Goal: Task Accomplishment & Management: Use online tool/utility

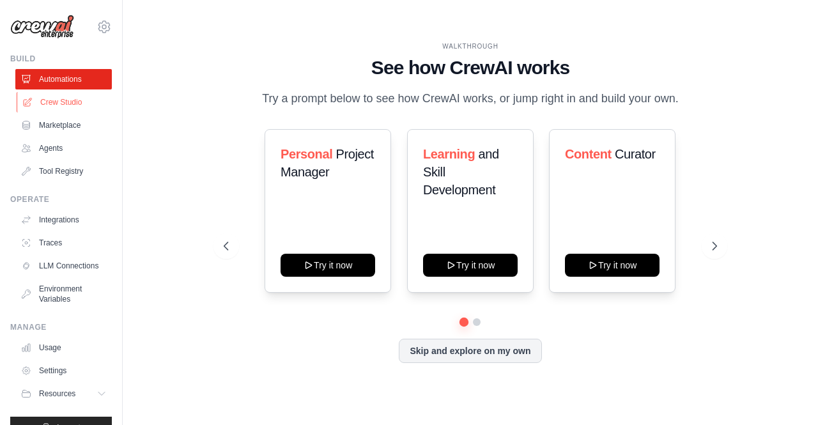
click at [74, 103] on link "Crew Studio" at bounding box center [65, 102] width 96 height 20
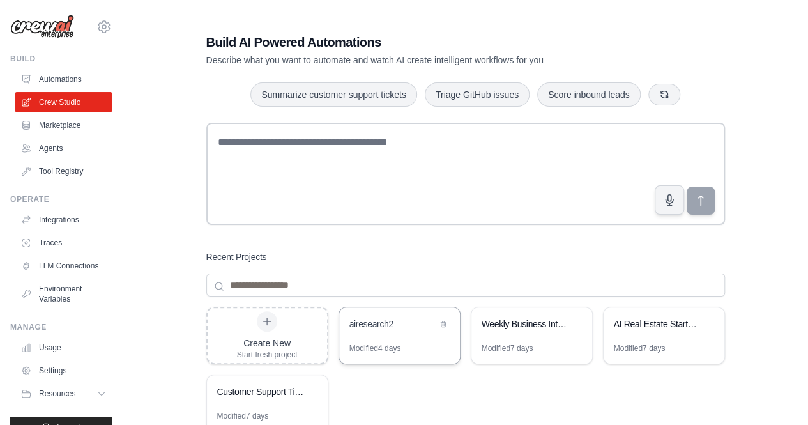
click at [383, 323] on div "airesearch2" at bounding box center [393, 324] width 88 height 13
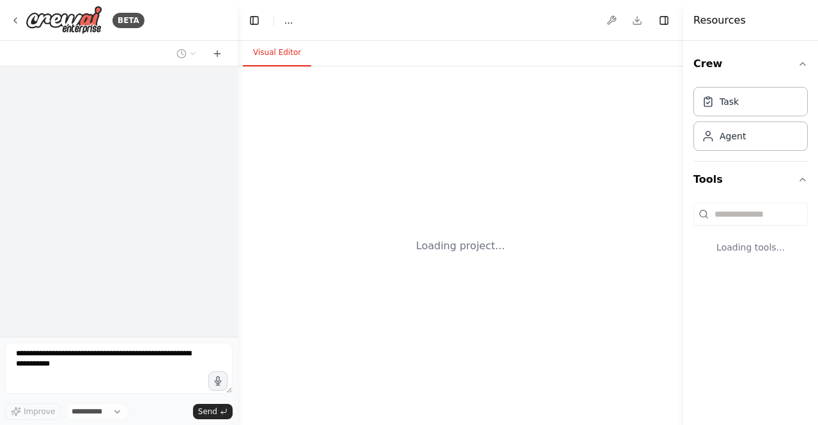
select select "****"
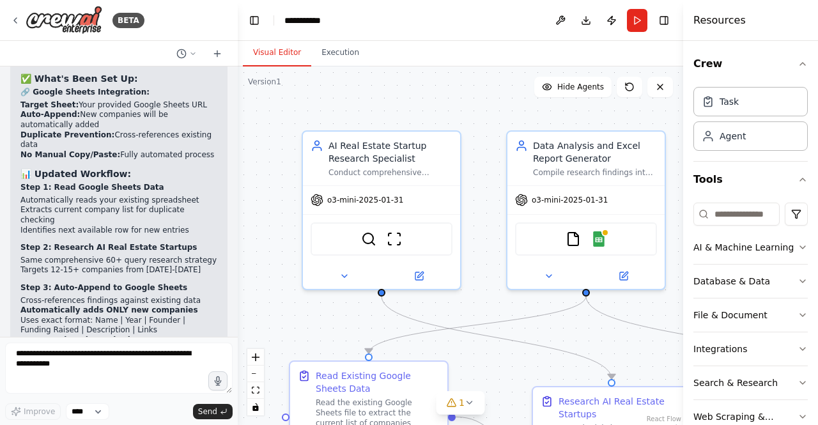
scroll to position [19885, 0]
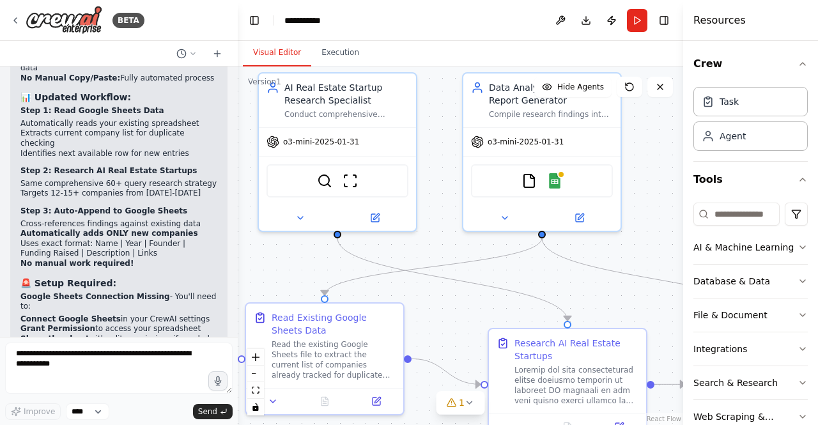
drag, startPoint x: 491, startPoint y: 309, endPoint x: 447, endPoint y: 251, distance: 73.0
click at [447, 251] on div ".deletable-edge-delete-btn { width: 20px; height: 20px; border: 0px solid #ffff…" at bounding box center [460, 245] width 445 height 358
click at [85, 356] on textarea at bounding box center [118, 367] width 227 height 51
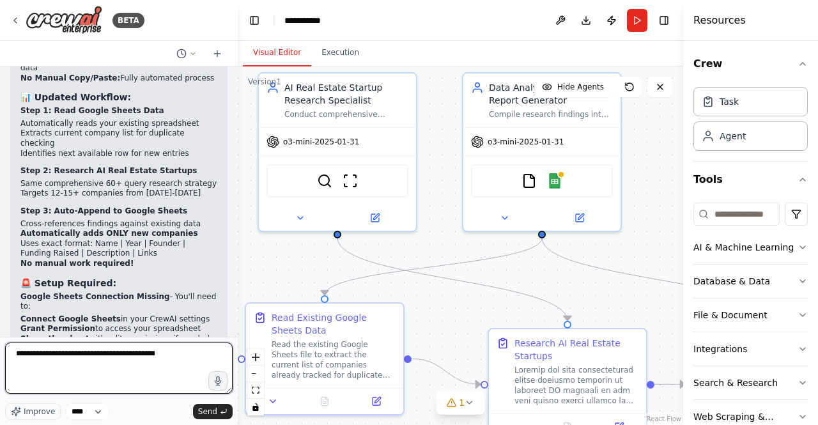
paste textarea "**********"
type textarea "**********"
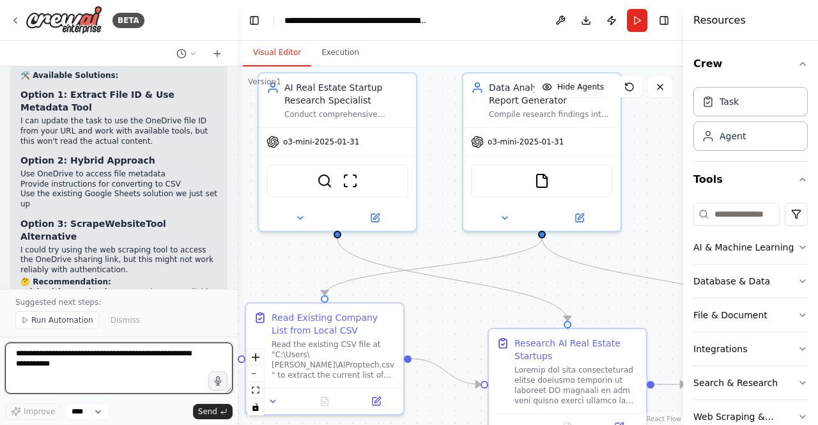
scroll to position [20962, 0]
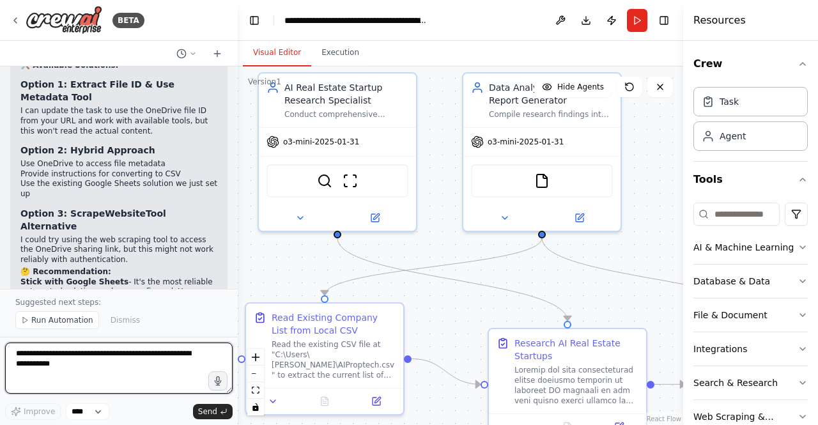
click at [176, 347] on textarea at bounding box center [118, 367] width 227 height 51
type textarea "**********"
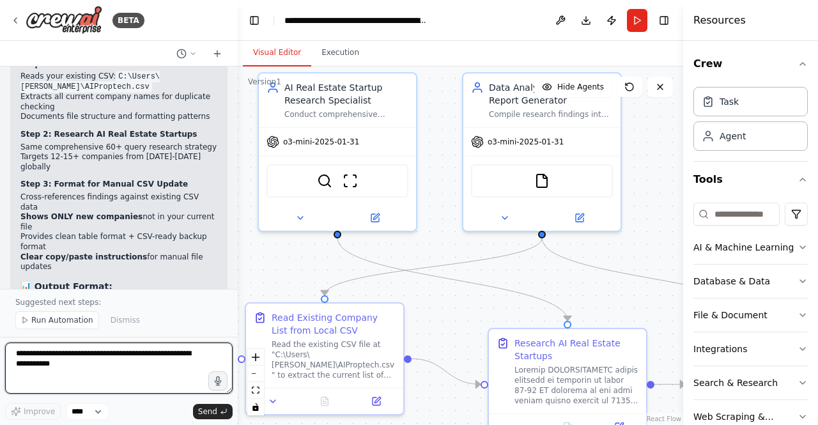
scroll to position [21913, 0]
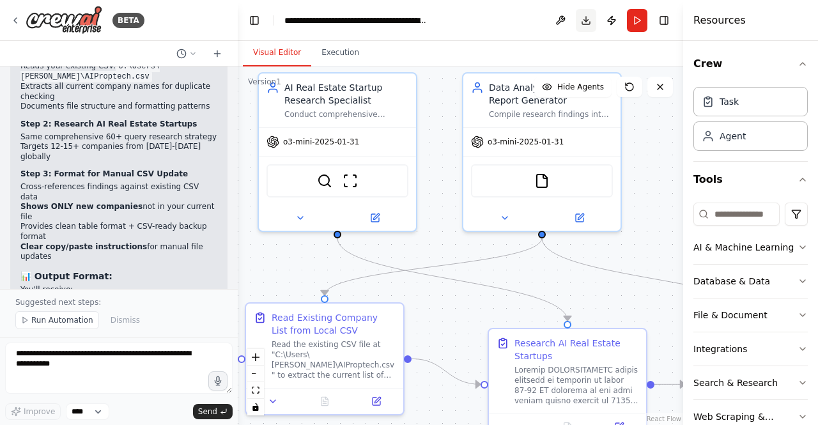
click at [585, 22] on button "Download" at bounding box center [586, 20] width 20 height 23
click at [440, 19] on header "**********" at bounding box center [460, 20] width 445 height 41
click at [355, 14] on div "**********" at bounding box center [356, 20] width 144 height 13
click at [394, 16] on div "**********" at bounding box center [406, 20] width 244 height 13
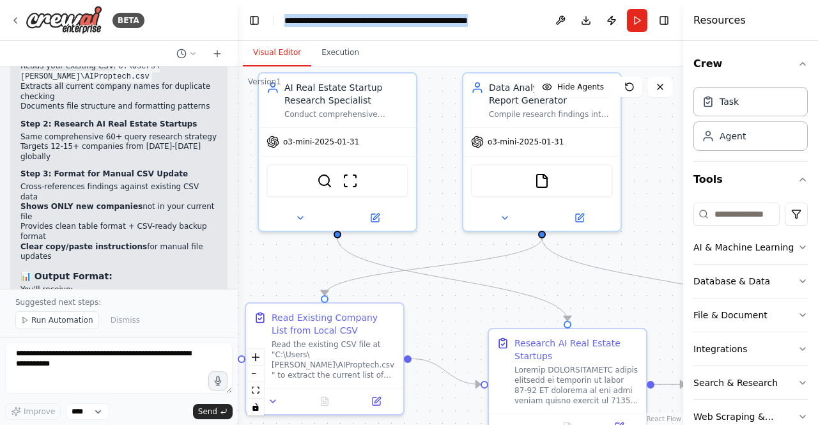
drag, startPoint x: 527, startPoint y: 19, endPoint x: 208, endPoint y: 8, distance: 319.0
click at [208, 8] on div "BETA Set up a crew that does deep research on the internet to look for AI for r…" at bounding box center [409, 212] width 818 height 425
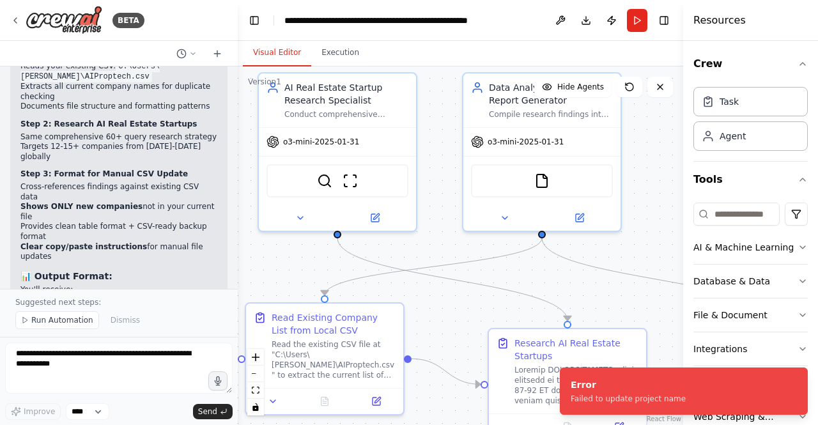
click at [461, 52] on div "Visual Editor Execution" at bounding box center [460, 54] width 445 height 26
click at [418, 22] on div "**********" at bounding box center [356, 20] width 144 height 13
click at [615, 386] on div "Error" at bounding box center [627, 384] width 115 height 13
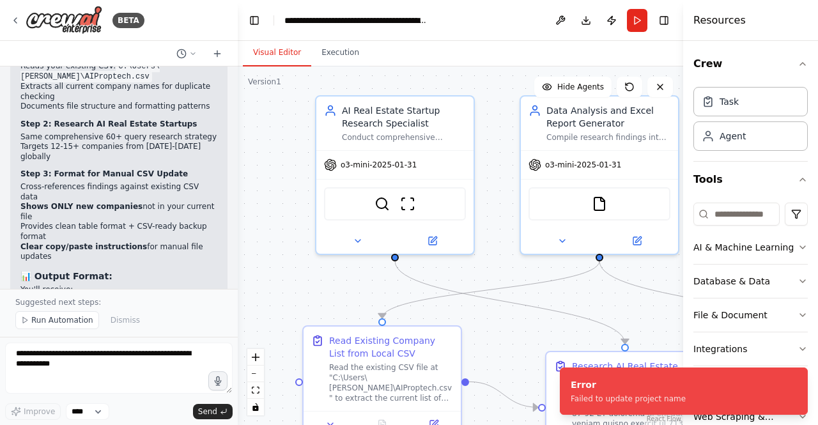
drag, startPoint x: 280, startPoint y: 266, endPoint x: 342, endPoint y: 297, distance: 69.7
click at [342, 297] on div ".deletable-edge-delete-btn { width: 20px; height: 20px; border: 0px solid #ffff…" at bounding box center [460, 245] width 445 height 358
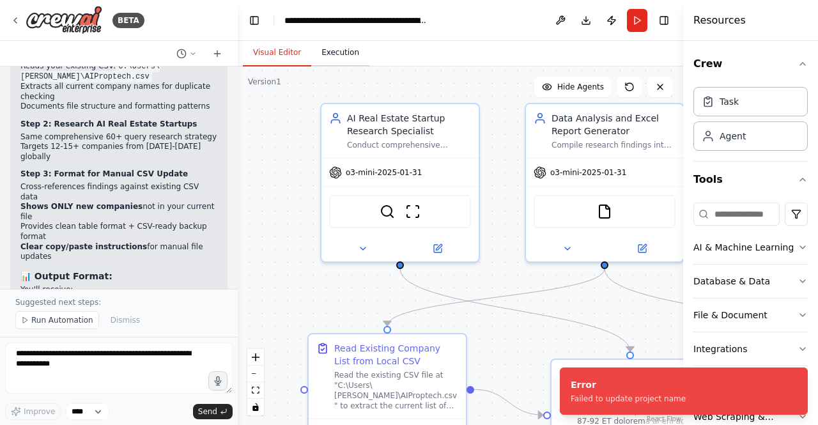
click at [341, 54] on button "Execution" at bounding box center [340, 53] width 58 height 27
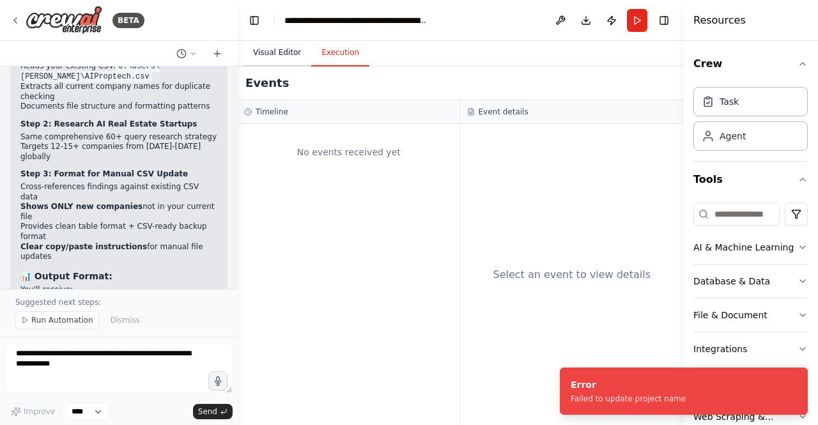
click at [279, 55] on button "Visual Editor" at bounding box center [277, 53] width 68 height 27
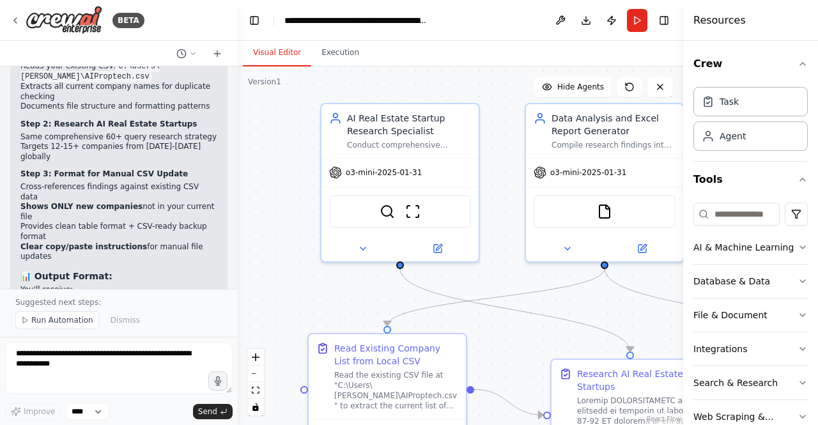
click at [261, 207] on div ".deletable-edge-delete-btn { width: 20px; height: 20px; border: 0px solid #ffff…" at bounding box center [460, 245] width 445 height 358
click at [353, 36] on header "**********" at bounding box center [460, 20] width 445 height 41
click at [557, 24] on button at bounding box center [560, 20] width 20 height 23
click at [356, 19] on div "**********" at bounding box center [356, 20] width 144 height 13
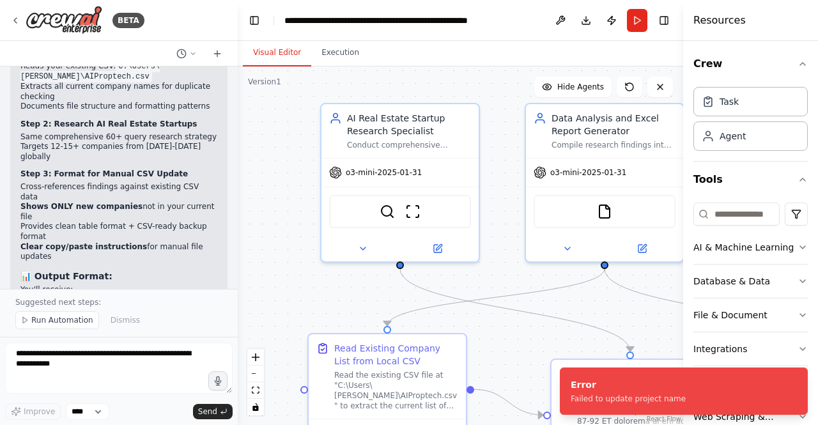
click at [411, 33] on header "**********" at bounding box center [460, 20] width 445 height 41
click at [404, 24] on div "**********" at bounding box center [356, 20] width 144 height 13
click at [528, 21] on div "**********" at bounding box center [406, 20] width 244 height 13
drag, startPoint x: 528, startPoint y: 21, endPoint x: 341, endPoint y: 27, distance: 186.6
click at [341, 27] on header "**********" at bounding box center [460, 20] width 445 height 41
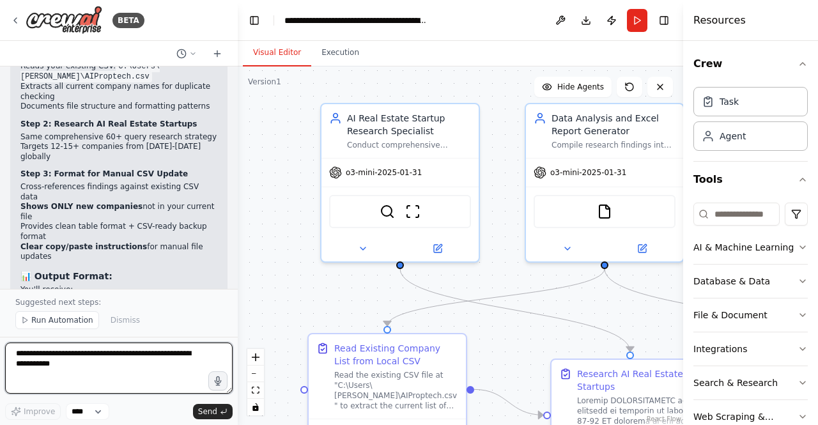
click at [103, 363] on textarea at bounding box center [118, 367] width 227 height 51
type textarea "**********"
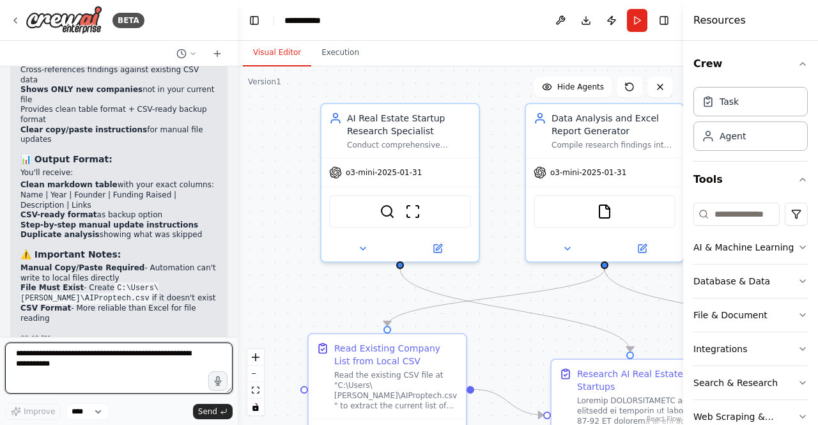
scroll to position [22040, 0]
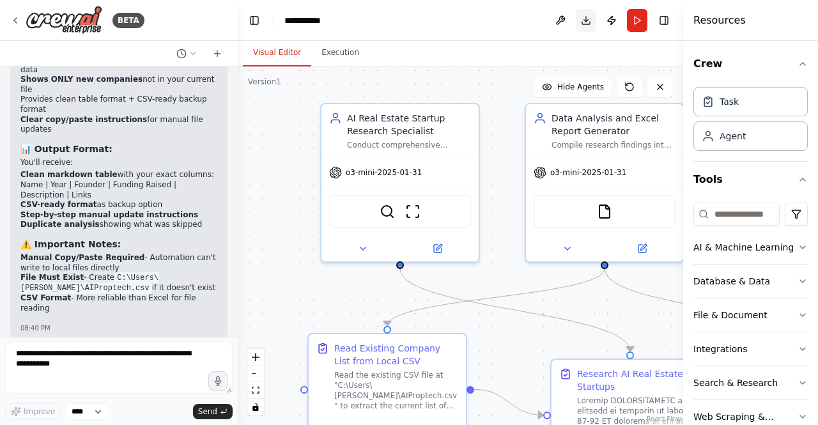
click at [588, 25] on button "Download" at bounding box center [586, 20] width 20 height 23
click at [587, 16] on button "Download" at bounding box center [586, 20] width 20 height 23
click at [588, 25] on button "Download" at bounding box center [586, 20] width 20 height 23
click at [590, 12] on button "Download" at bounding box center [586, 20] width 20 height 23
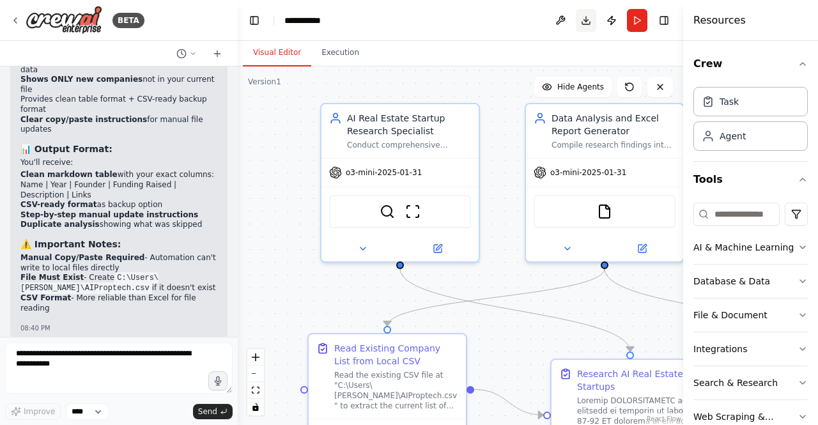
click at [590, 12] on button "Download" at bounding box center [586, 20] width 20 height 23
click at [562, 23] on button at bounding box center [560, 20] width 20 height 23
click at [581, 17] on button "Download" at bounding box center [586, 20] width 20 height 23
click at [633, 21] on button "Run" at bounding box center [637, 20] width 20 height 23
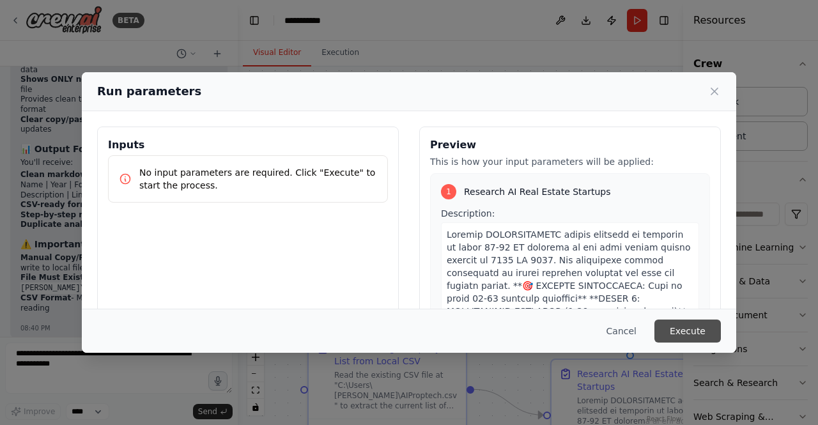
click at [692, 328] on button "Execute" at bounding box center [687, 330] width 66 height 23
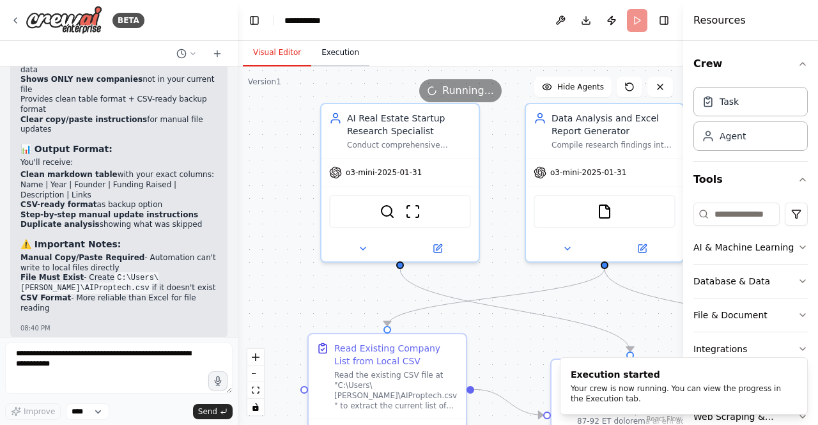
click at [330, 49] on button "Execution" at bounding box center [340, 53] width 58 height 27
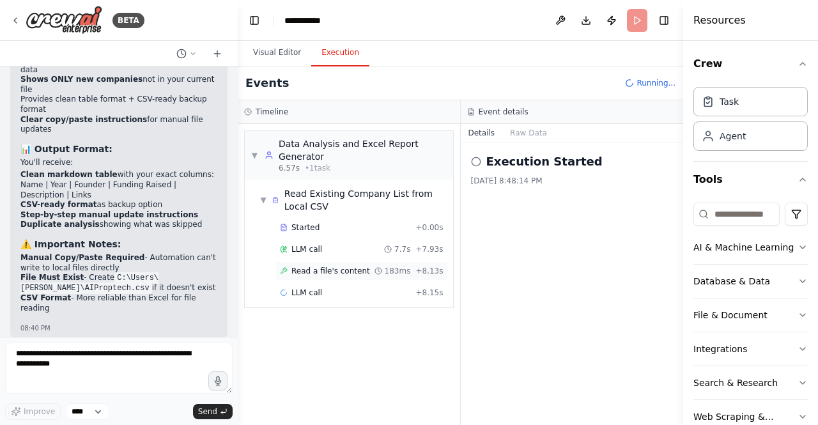
click at [309, 263] on div "Read a file's content 183ms + 8.13s" at bounding box center [361, 270] width 172 height 19
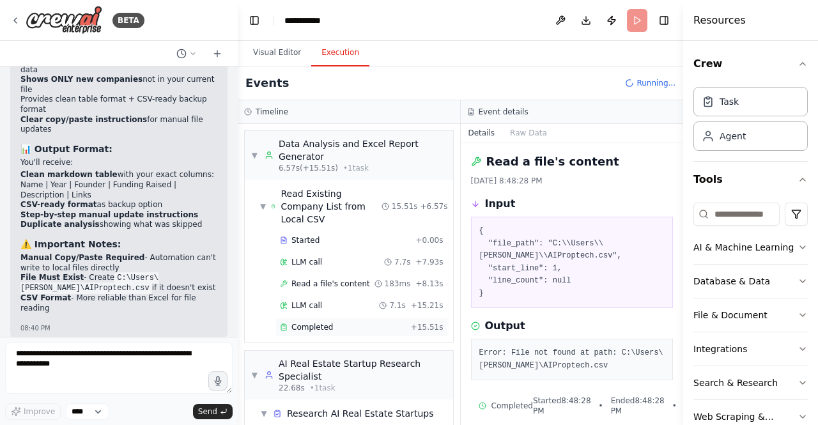
click at [306, 318] on div "Completed + 15.51s" at bounding box center [361, 327] width 172 height 19
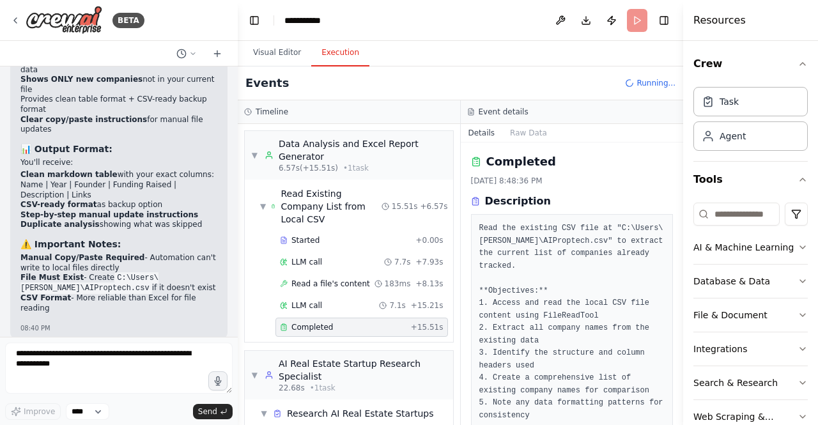
scroll to position [43, 0]
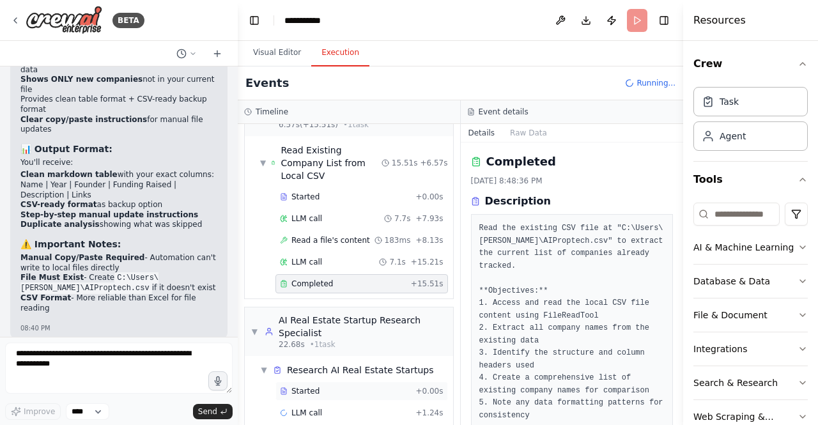
click at [325, 381] on div "Started + 0.00s" at bounding box center [361, 390] width 172 height 19
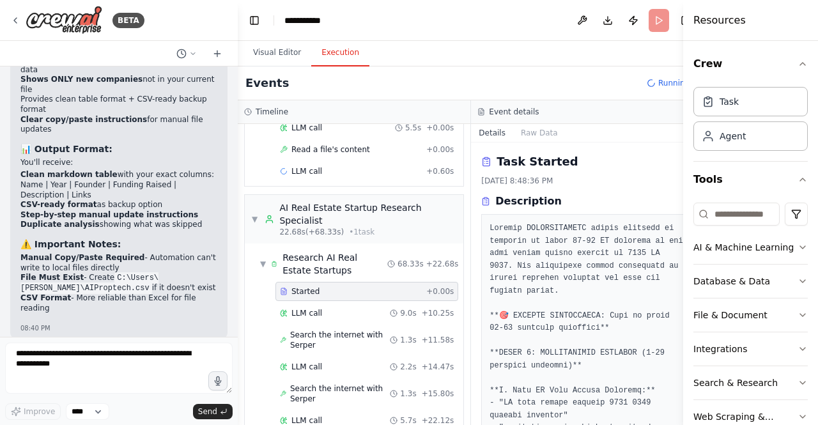
scroll to position [367, 0]
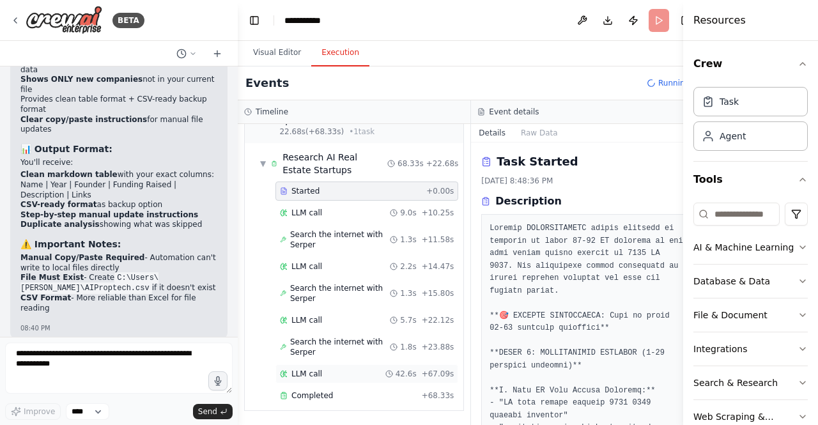
click at [362, 371] on div "LLM call 42.6s + 67.09s" at bounding box center [366, 373] width 183 height 19
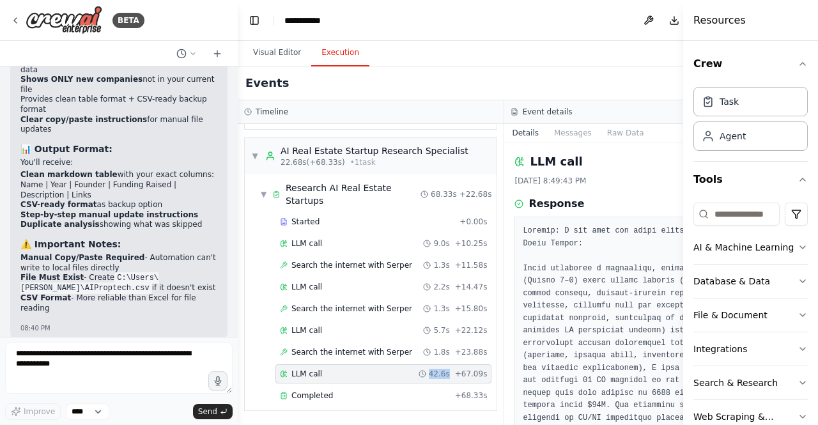
click at [361, 371] on div "LLM call 42.6s + 67.09s" at bounding box center [383, 373] width 216 height 19
click at [345, 390] on div "Completed" at bounding box center [365, 395] width 170 height 10
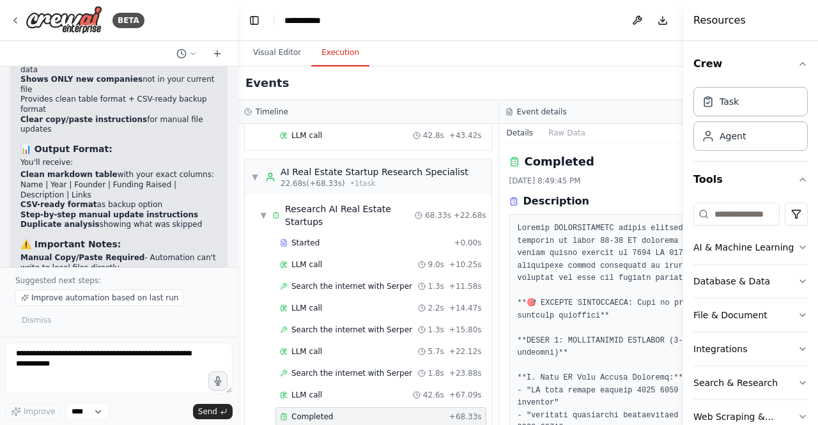
scroll to position [319, 0]
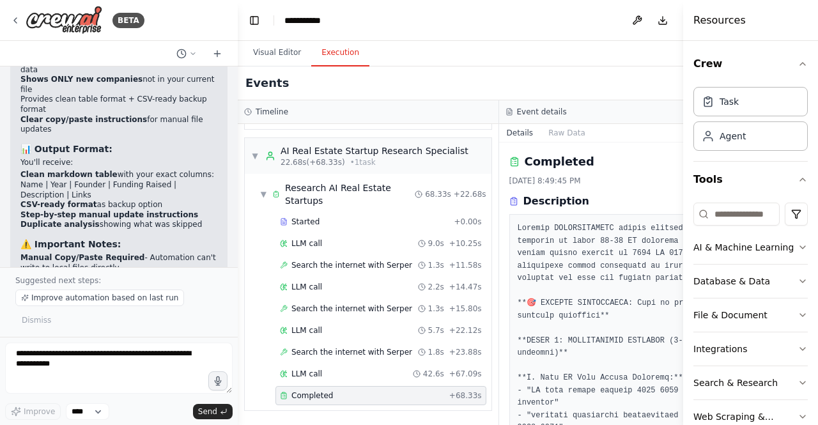
drag, startPoint x: 633, startPoint y: 155, endPoint x: 590, endPoint y: 157, distance: 43.5
click at [590, 157] on div "Completed" at bounding box center [629, 162] width 241 height 18
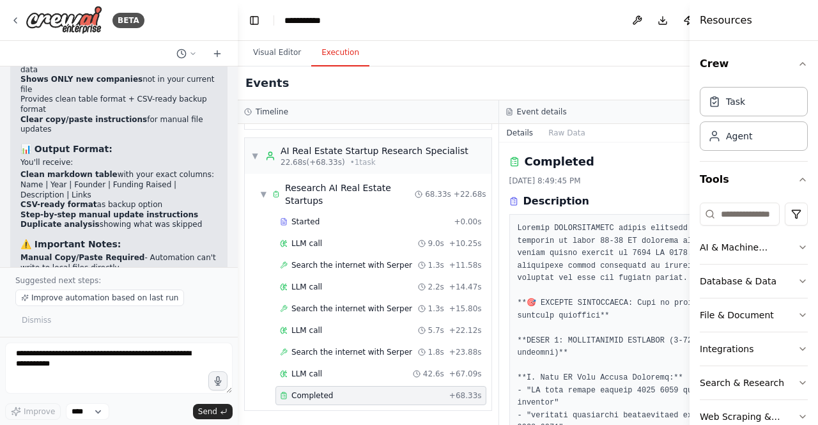
drag, startPoint x: 682, startPoint y: 151, endPoint x: 817, endPoint y: 158, distance: 134.9
click at [817, 158] on div "Resources Crew Task Agent Tools AI & Machine Learning Database & Data File & Do…" at bounding box center [753, 212] width 128 height 425
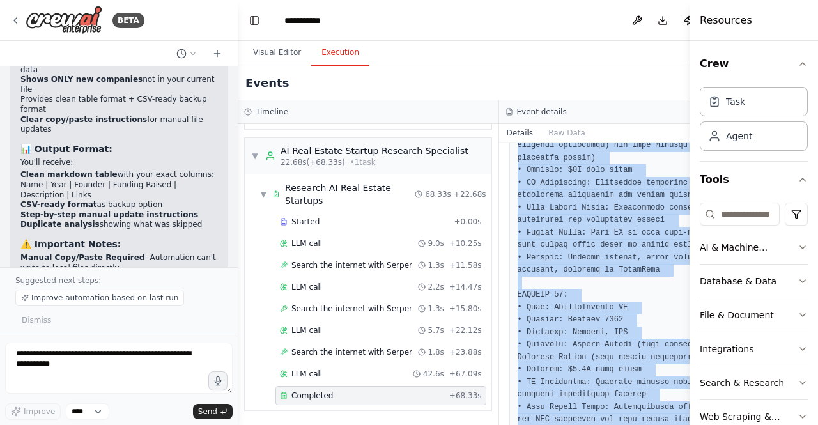
scroll to position [6809, 0]
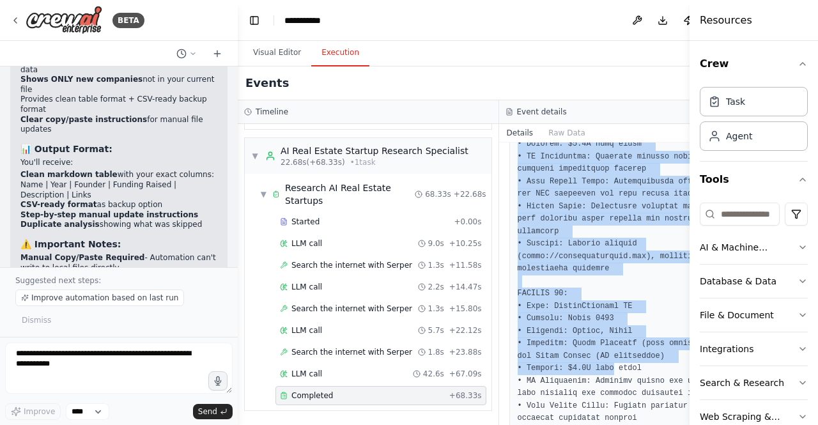
drag, startPoint x: 544, startPoint y: 300, endPoint x: 594, endPoint y: 365, distance: 81.5
click at [594, 365] on div "Completed 9/4/2025, 8:49:45 PM Description Output" at bounding box center [629, 283] width 261 height 282
click at [652, 20] on button "Download" at bounding box center [662, 20] width 20 height 23
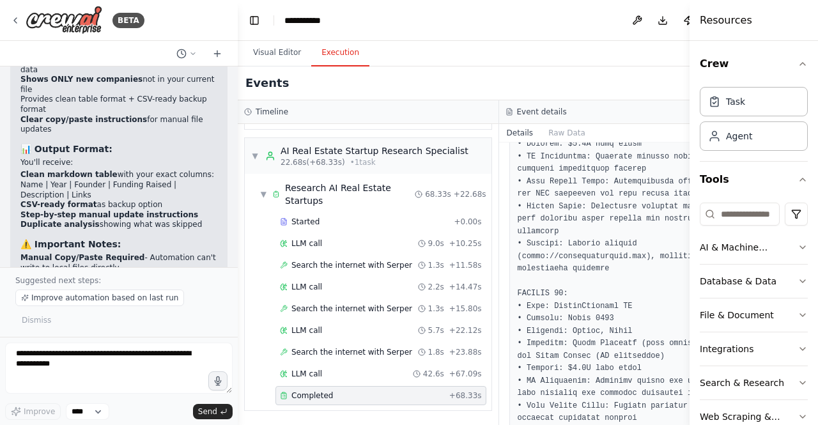
drag, startPoint x: 640, startPoint y: 20, endPoint x: 653, endPoint y: 56, distance: 37.4
click at [653, 56] on div "Visual Editor Execution" at bounding box center [499, 54] width 522 height 26
click at [652, 20] on button "Download" at bounding box center [662, 20] width 20 height 23
click at [678, 21] on button "Publish" at bounding box center [688, 20] width 20 height 23
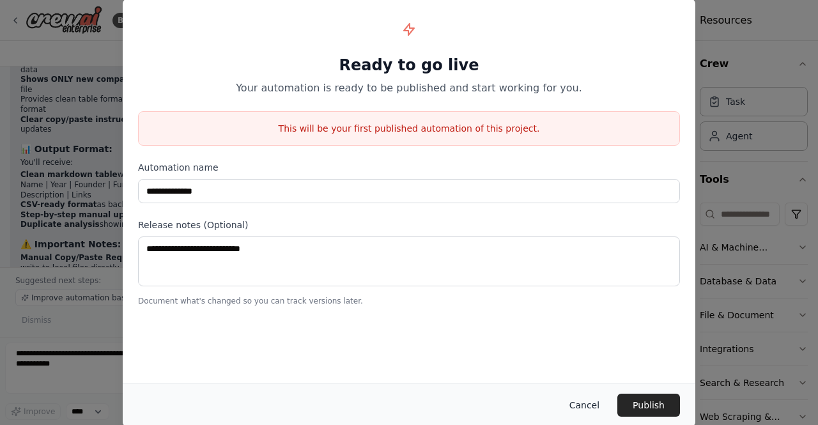
click at [581, 406] on button "Cancel" at bounding box center [584, 405] width 50 height 23
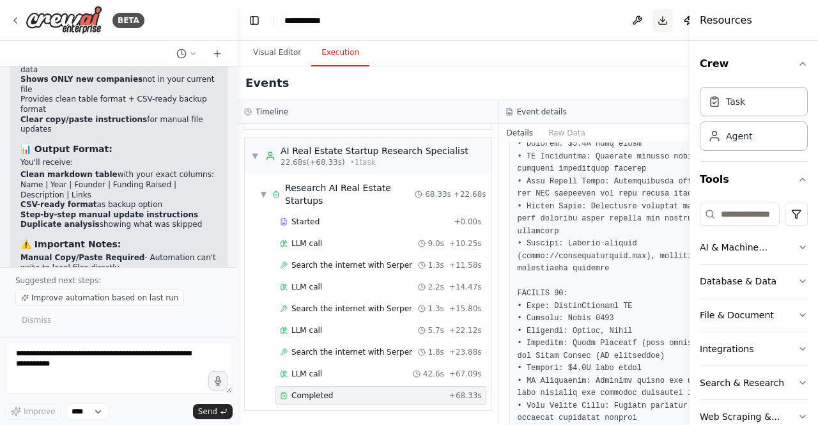
click at [652, 25] on button "Download" at bounding box center [662, 20] width 20 height 23
click at [17, 19] on icon at bounding box center [15, 20] width 10 height 10
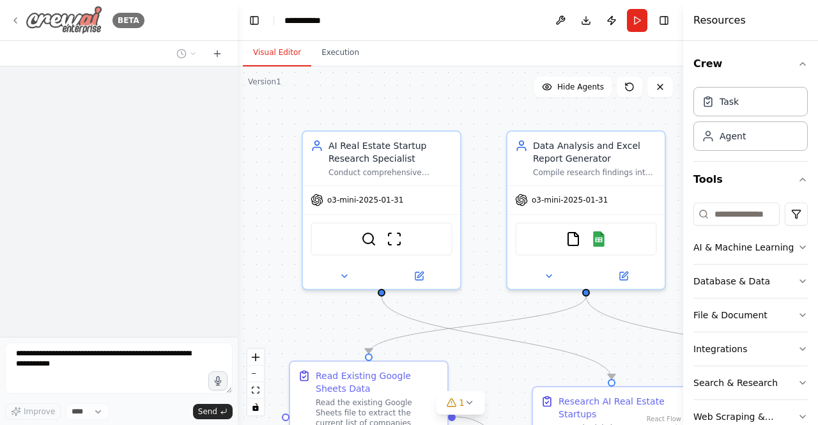
click at [11, 17] on icon at bounding box center [15, 20] width 10 height 10
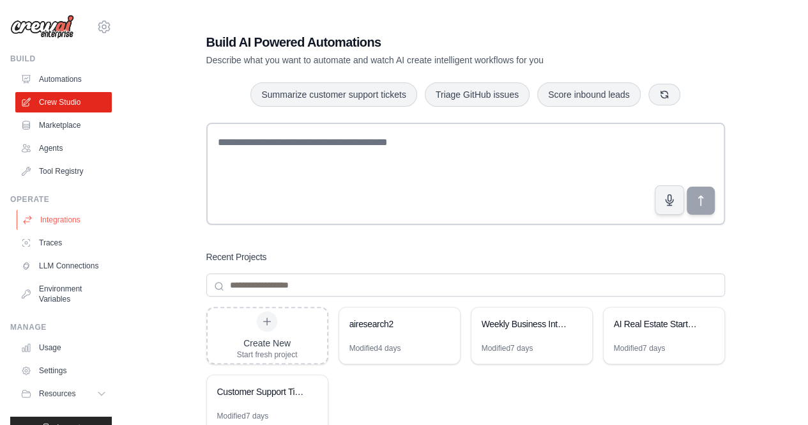
click at [80, 224] on link "Integrations" at bounding box center [65, 220] width 96 height 20
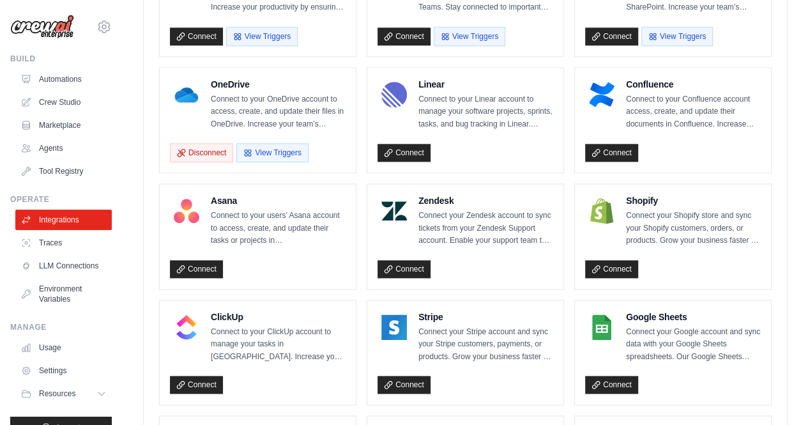
scroll to position [688, 0]
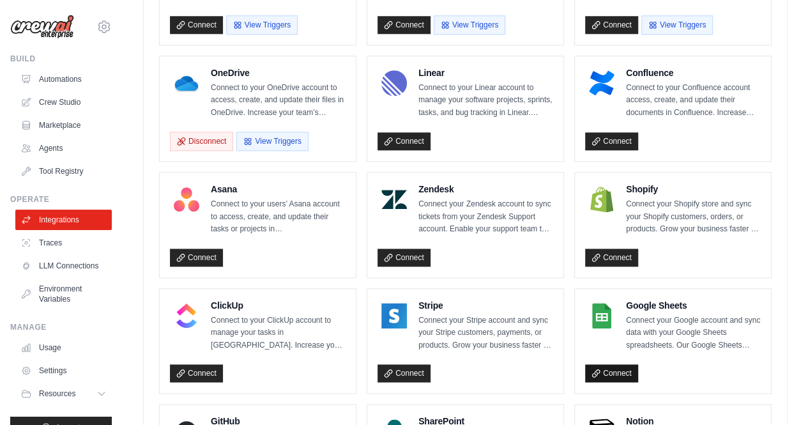
click at [620, 364] on link "Connect" at bounding box center [611, 373] width 53 height 18
click at [44, 306] on link "Environment Variables" at bounding box center [65, 294] width 96 height 31
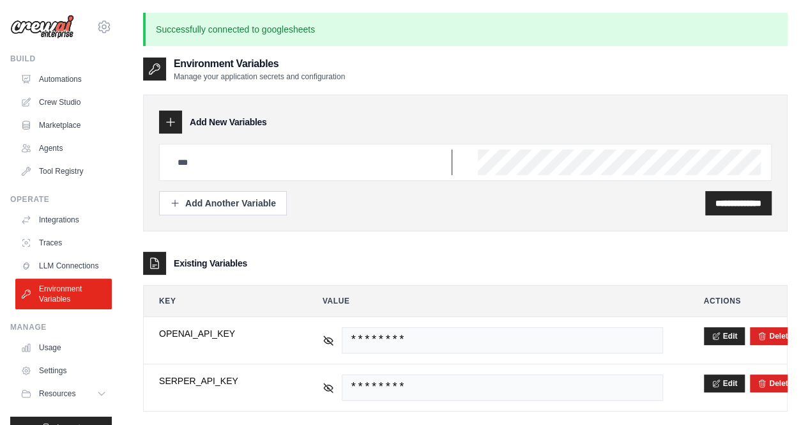
type input "******"
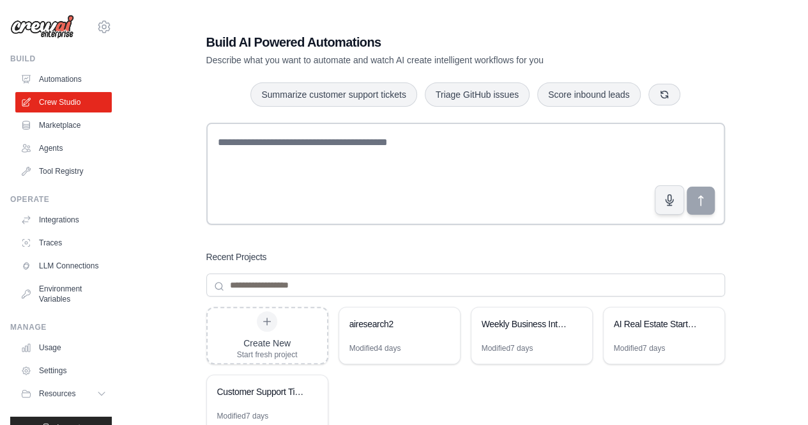
scroll to position [119, 0]
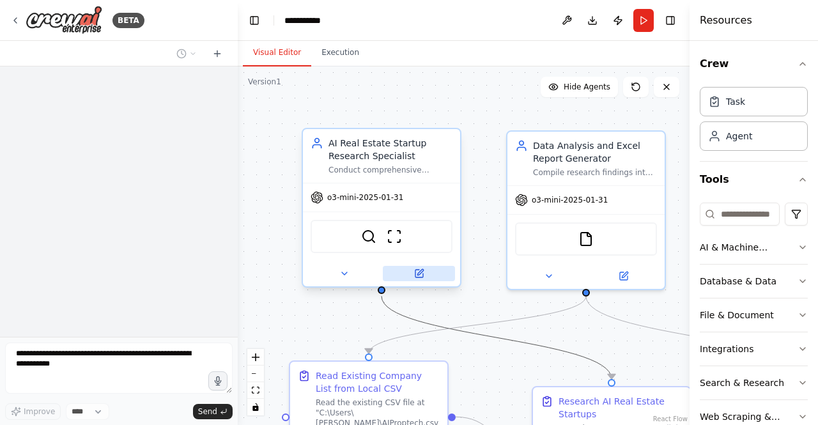
drag, startPoint x: 517, startPoint y: 339, endPoint x: 438, endPoint y: 266, distance: 107.6
click at [438, 266] on div ".deletable-edge-delete-btn { width: 20px; height: 20px; border: 0px solid #ffff…" at bounding box center [464, 245] width 452 height 358
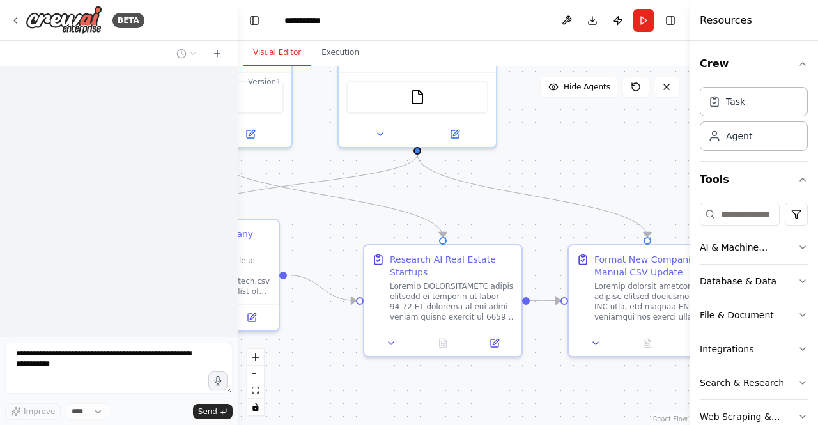
drag, startPoint x: 484, startPoint y: 268, endPoint x: 316, endPoint y: 126, distance: 220.4
click at [316, 126] on div ".deletable-edge-delete-btn { width: 20px; height: 20px; border: 0px solid #ffff…" at bounding box center [464, 245] width 452 height 358
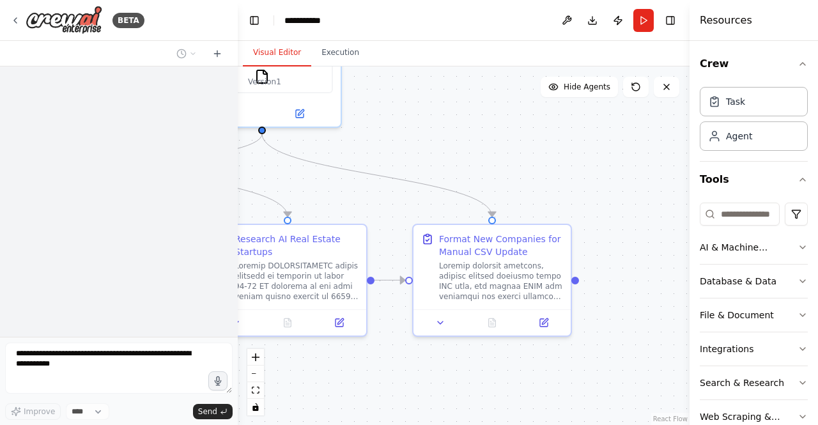
drag, startPoint x: 595, startPoint y: 155, endPoint x: 440, endPoint y: 135, distance: 156.6
click at [440, 135] on div ".deletable-edge-delete-btn { width: 20px; height: 20px; border: 0px solid #ffff…" at bounding box center [464, 245] width 452 height 358
click at [502, 293] on div at bounding box center [501, 278] width 124 height 41
click at [449, 148] on div ".deletable-edge-delete-btn { width: 20px; height: 20px; border: 0px solid #ffff…" at bounding box center [464, 245] width 452 height 358
click at [597, 22] on button "Download" at bounding box center [592, 20] width 20 height 23
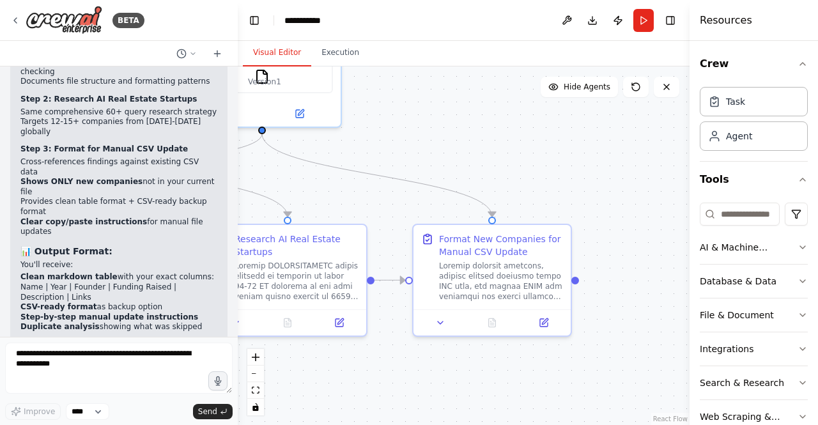
scroll to position [22040, 0]
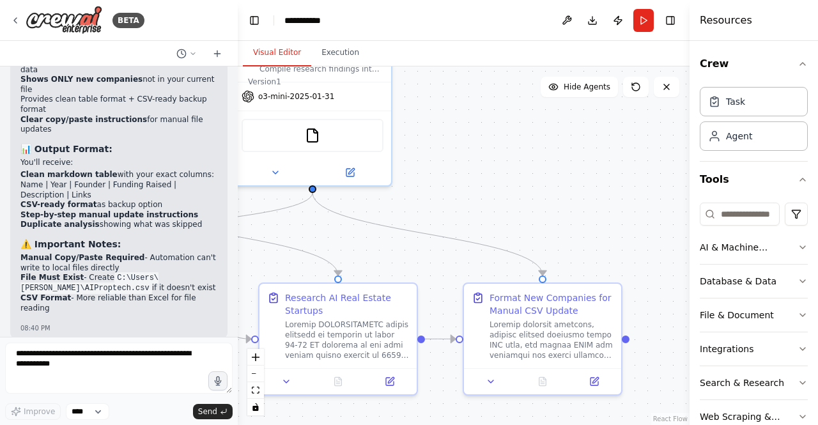
drag, startPoint x: 401, startPoint y: 117, endPoint x: 452, endPoint y: 176, distance: 77.5
click at [452, 176] on div ".deletable-edge-delete-btn { width: 20px; height: 20px; border: 0px solid #ffff…" at bounding box center [464, 245] width 452 height 358
click at [341, 17] on header "**********" at bounding box center [464, 20] width 452 height 41
click at [321, 21] on div "**********" at bounding box center [307, 20] width 46 height 13
click at [325, 21] on div "**********" at bounding box center [332, 20] width 96 height 13
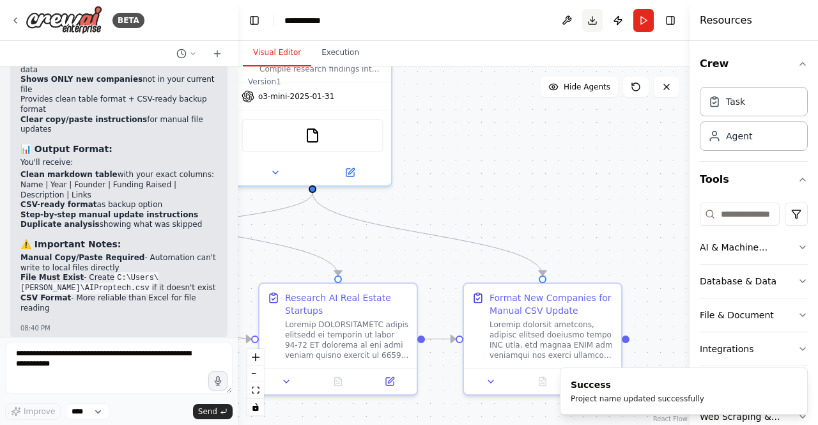
click at [594, 24] on button "Download" at bounding box center [592, 20] width 20 height 23
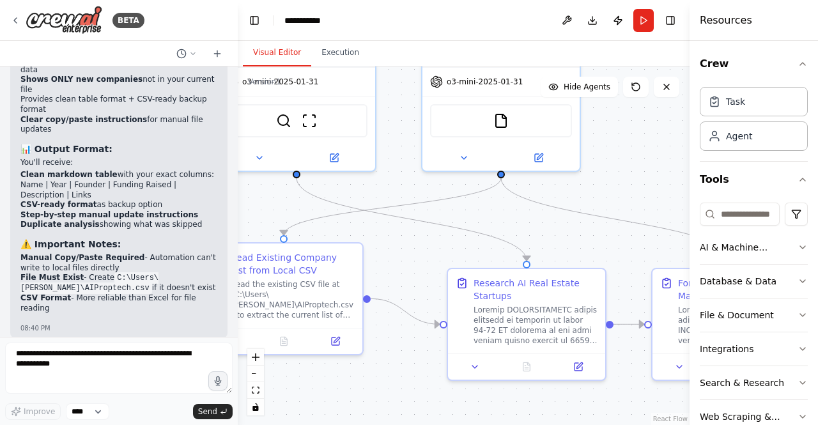
drag, startPoint x: 410, startPoint y: 245, endPoint x: 602, endPoint y: 229, distance: 192.9
click at [602, 229] on div ".deletable-edge-delete-btn { width: 20px; height: 20px; border: 0px solid #ffff…" at bounding box center [464, 245] width 452 height 358
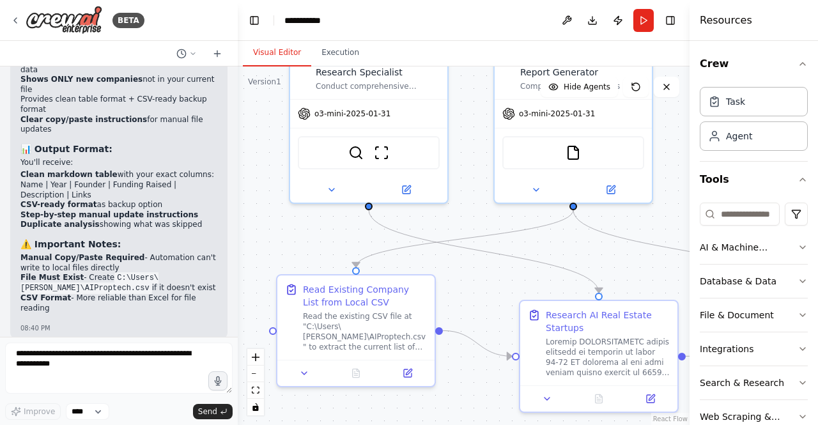
drag, startPoint x: 409, startPoint y: 251, endPoint x: 477, endPoint y: 284, distance: 76.0
click at [477, 284] on div ".deletable-edge-delete-btn { width: 20px; height: 20px; border: 0px solid #ffff…" at bounding box center [464, 245] width 452 height 358
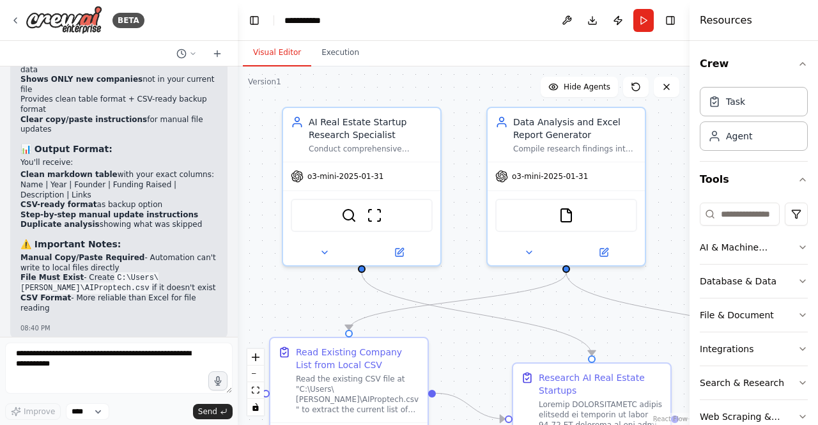
drag, startPoint x: 472, startPoint y: 181, endPoint x: 465, endPoint y: 242, distance: 61.7
click at [465, 242] on div ".deletable-edge-delete-btn { width: 20px; height: 20px; border: 0px solid #ffff…" at bounding box center [464, 245] width 452 height 358
click at [597, 19] on button "Download" at bounding box center [592, 20] width 20 height 23
